Goal: Task Accomplishment & Management: Use online tool/utility

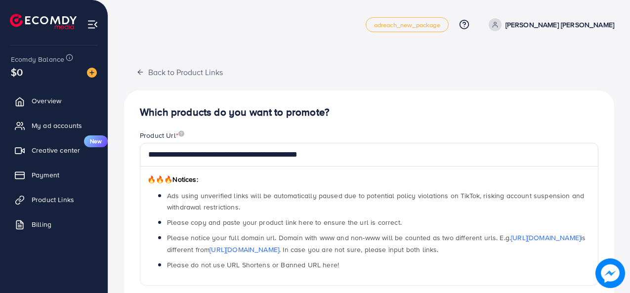
scroll to position [261, 0]
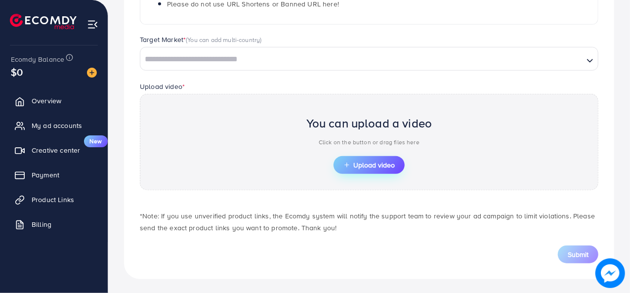
click at [366, 161] on span "Upload video" at bounding box center [368, 164] width 51 height 7
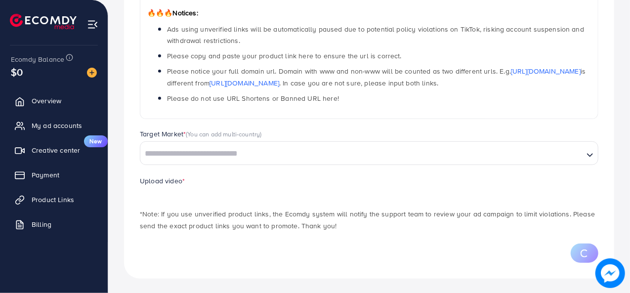
scroll to position [213, 0]
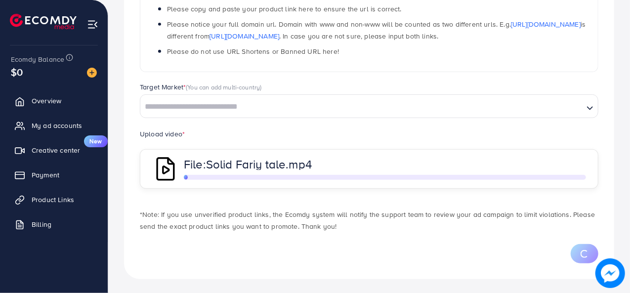
click at [271, 152] on div "File: Solid Fariy tale.mp4" at bounding box center [369, 169] width 458 height 40
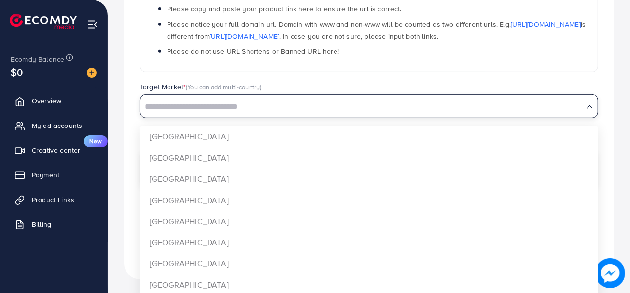
click at [255, 102] on input "Search for option" at bounding box center [361, 106] width 441 height 15
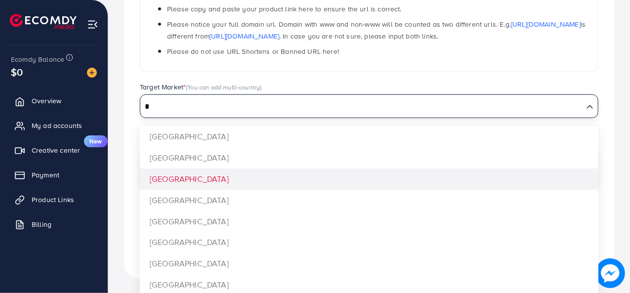
type input "*"
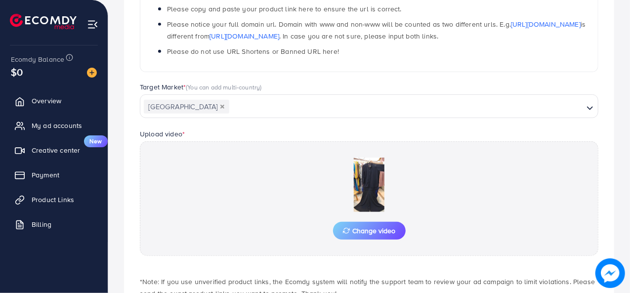
scroll to position [279, 0]
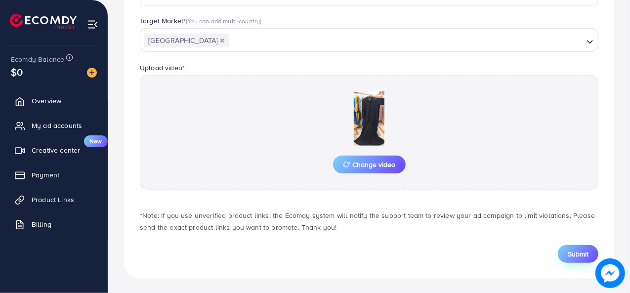
click at [573, 249] on span "Submit" at bounding box center [577, 254] width 21 height 10
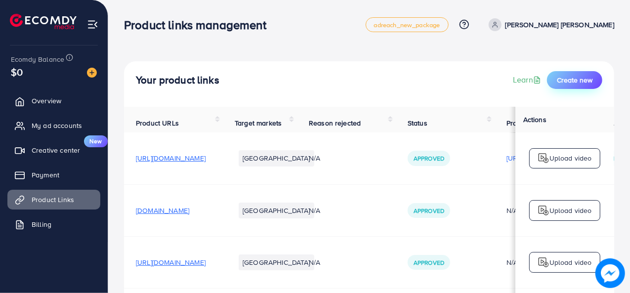
click at [576, 86] on button "Create new" at bounding box center [574, 80] width 55 height 18
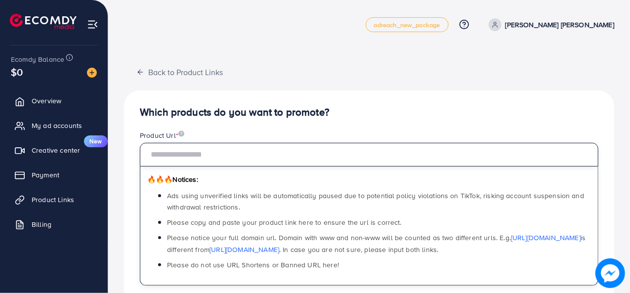
click at [214, 154] on input "text" at bounding box center [369, 155] width 458 height 24
click at [228, 153] on input "text" at bounding box center [369, 155] width 458 height 24
paste input "**********"
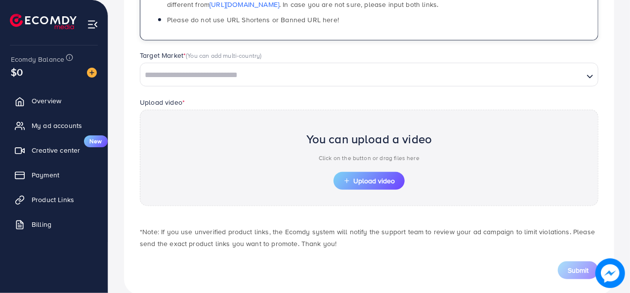
scroll to position [248, 0]
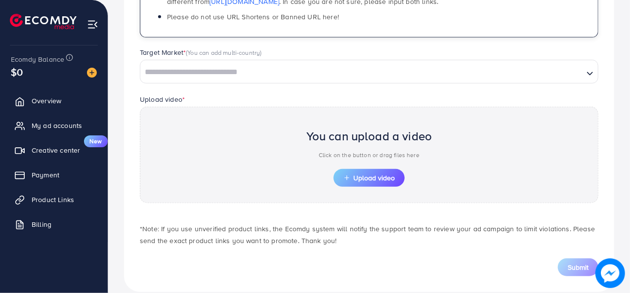
type input "**********"
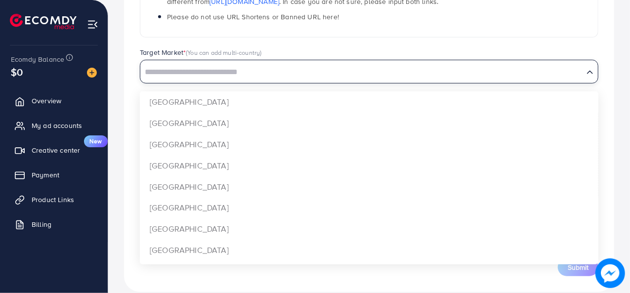
click at [360, 76] on input "Search for option" at bounding box center [361, 72] width 441 height 15
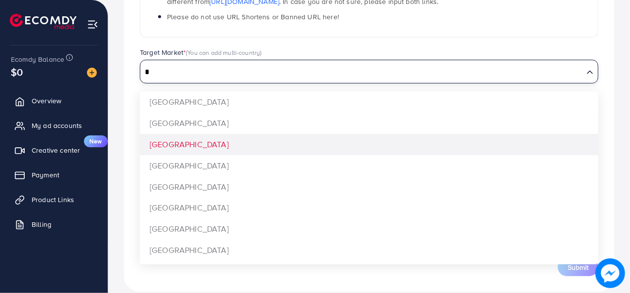
type input "*"
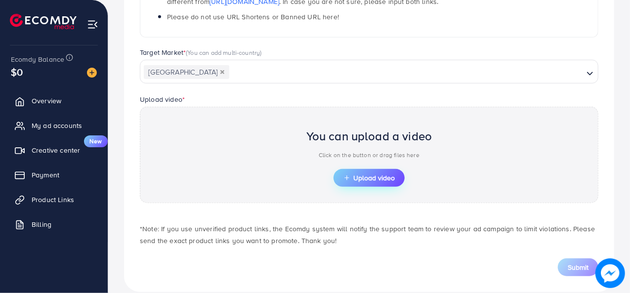
click at [359, 174] on span "Upload video" at bounding box center [368, 177] width 51 height 7
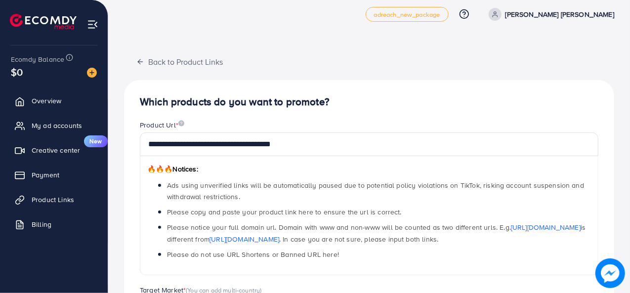
scroll to position [0, 0]
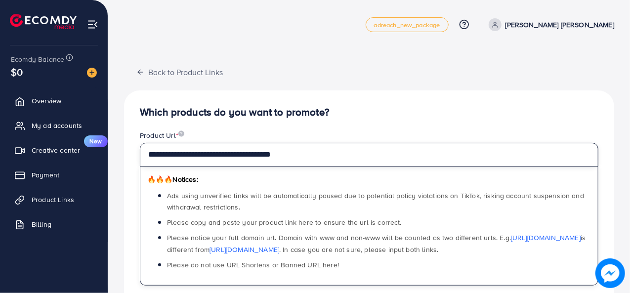
click at [301, 151] on input "**********" at bounding box center [369, 155] width 458 height 24
paste input "**********"
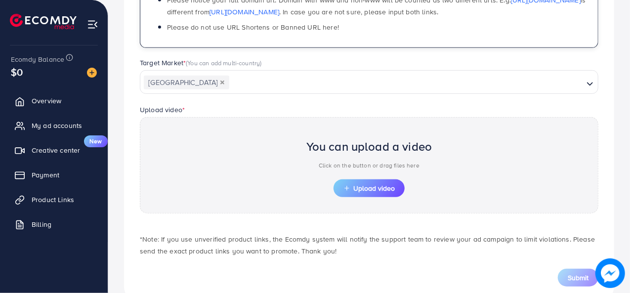
scroll to position [238, 0]
type input "**********"
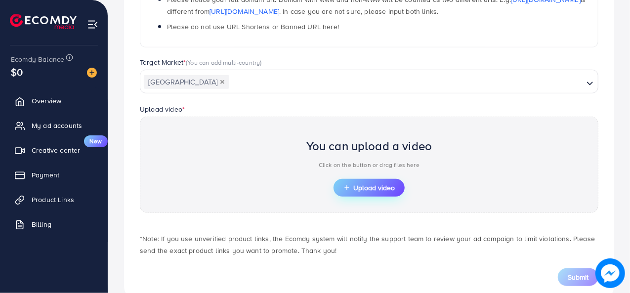
click at [341, 181] on button "Upload video" at bounding box center [368, 188] width 71 height 18
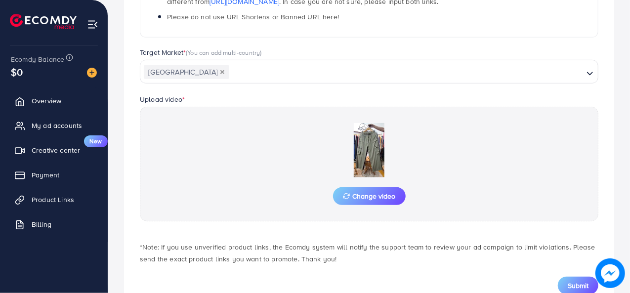
scroll to position [279, 0]
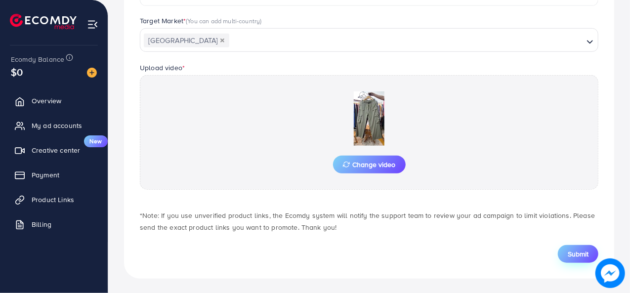
click at [579, 254] on span "Submit" at bounding box center [577, 254] width 21 height 10
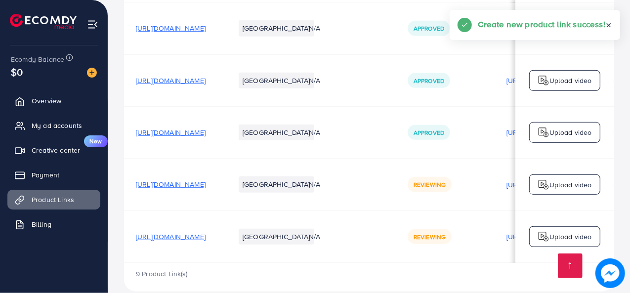
scroll to position [350, 0]
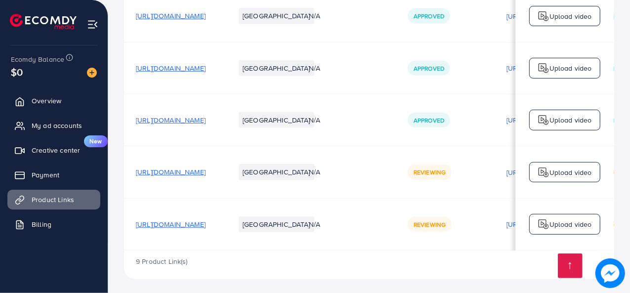
click at [396, 137] on td "N/A" at bounding box center [346, 120] width 99 height 52
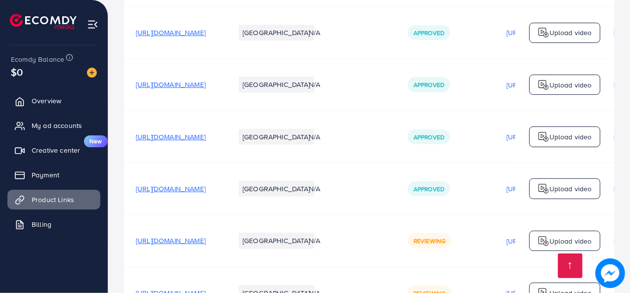
scroll to position [356, 0]
